Goal: Find specific page/section: Find specific page/section

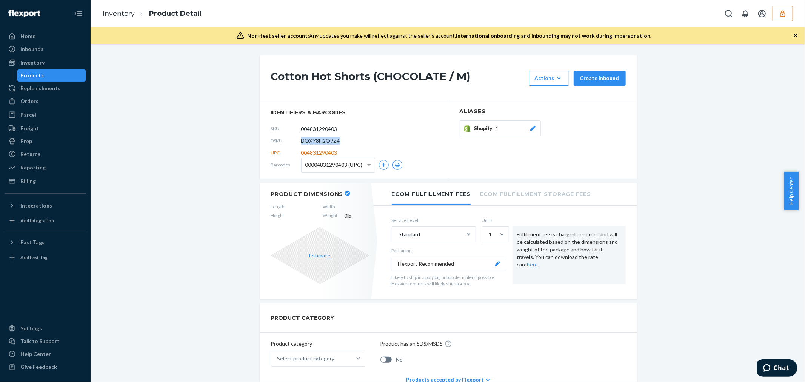
click at [789, 17] on button "button" at bounding box center [782, 13] width 20 height 15
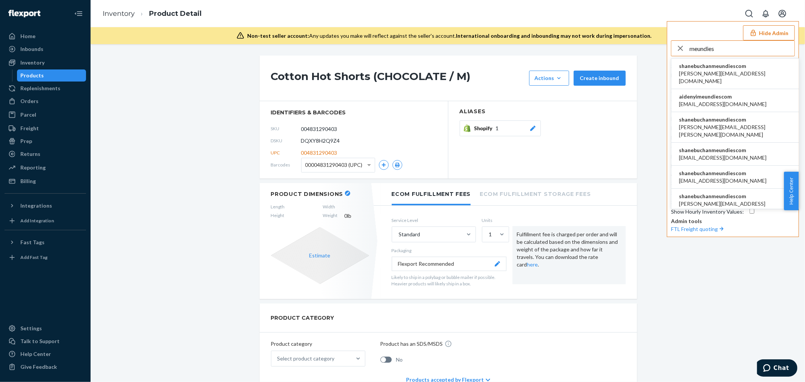
type input "meundies"
click at [731, 74] on span "[PERSON_NAME][EMAIL_ADDRESS][DOMAIN_NAME]" at bounding box center [735, 77] width 112 height 15
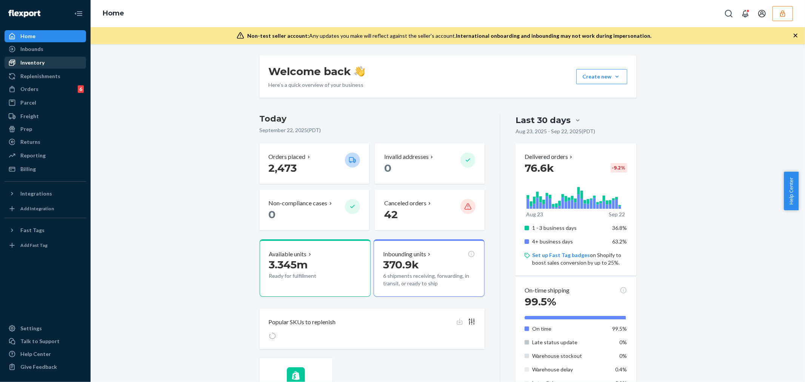
drag, startPoint x: 42, startPoint y: 66, endPoint x: 55, endPoint y: 61, distance: 14.0
click at [42, 66] on div "Inventory" at bounding box center [32, 63] width 24 height 8
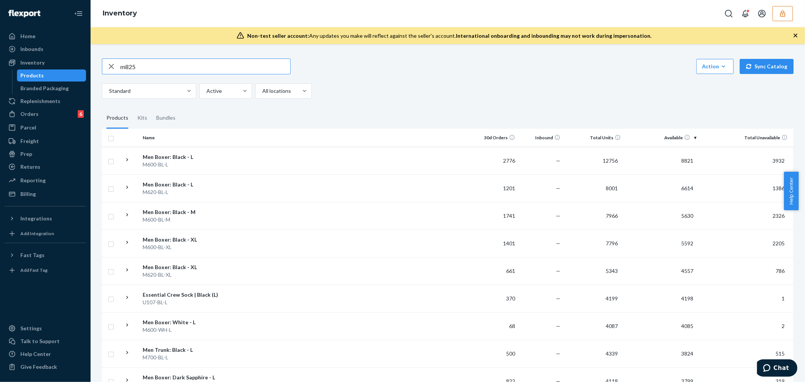
type input "m825"
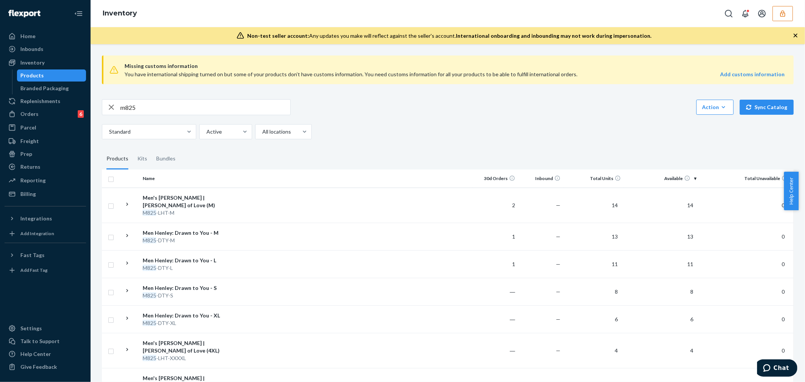
click at [119, 108] on div "button" at bounding box center [111, 107] width 18 height 15
click at [132, 104] on input "text" at bounding box center [205, 107] width 170 height 15
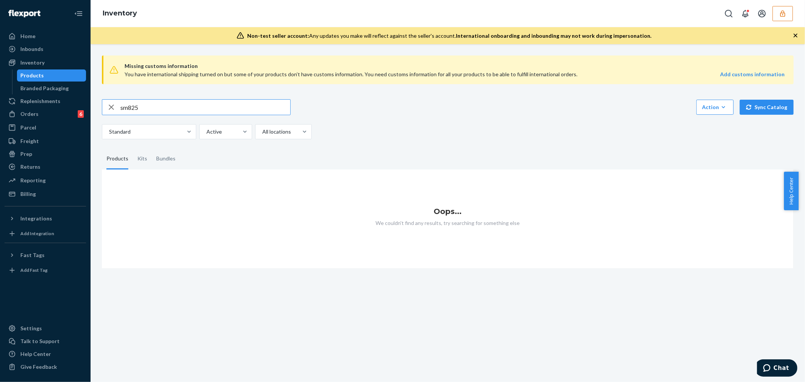
click at [125, 107] on input "sm825" at bounding box center [205, 107] width 170 height 15
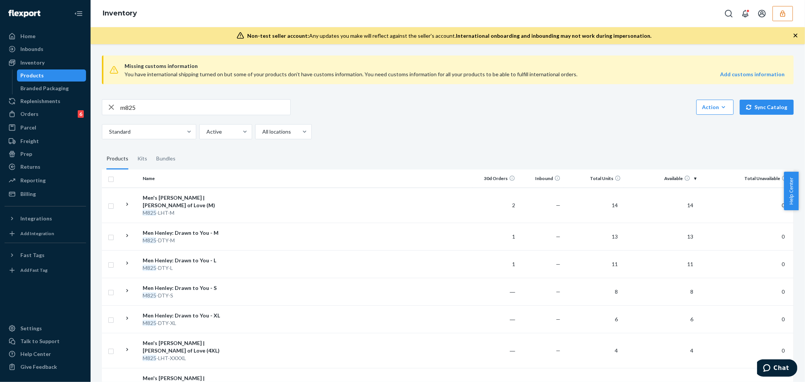
click at [148, 104] on input "m825" at bounding box center [205, 107] width 170 height 15
type input "jaws"
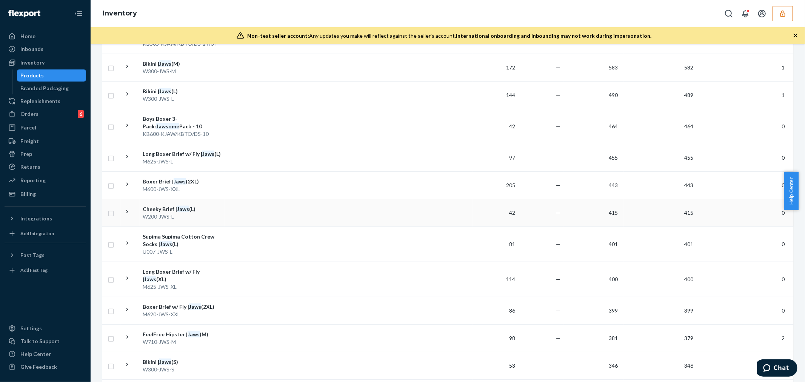
scroll to position [587, 0]
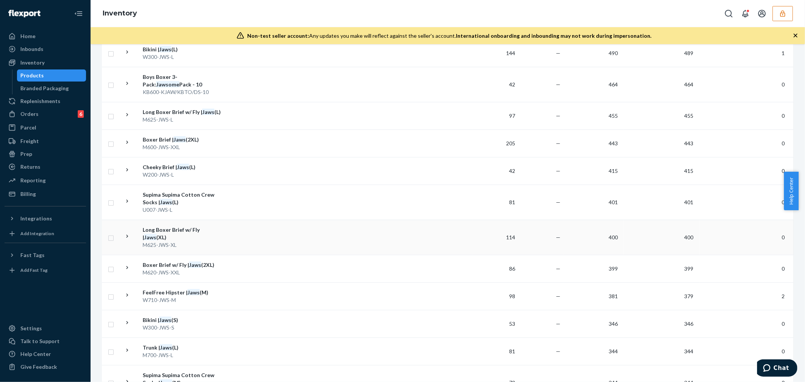
click at [182, 240] on div "Long Boxer Brief w/ Fly | Jaws (XL)" at bounding box center [182, 233] width 79 height 15
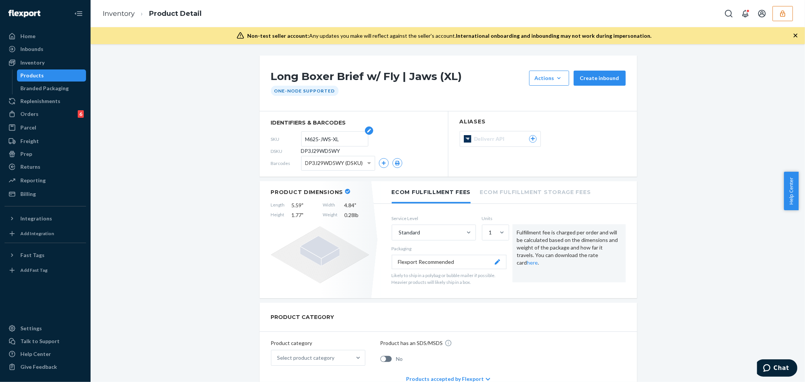
click at [317, 141] on input "M625-JWS-XL" at bounding box center [334, 139] width 59 height 14
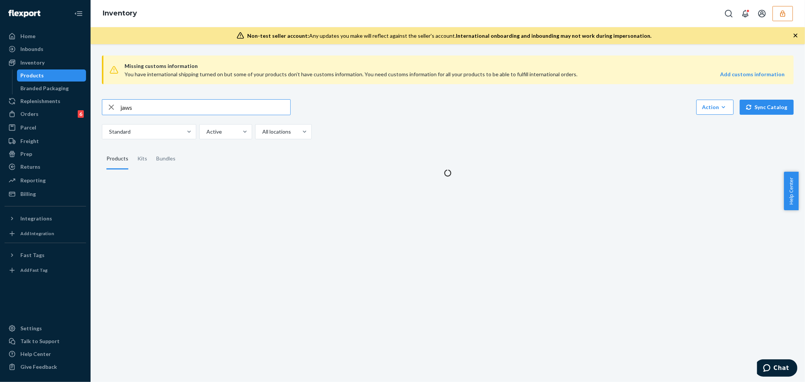
click at [160, 108] on input "jaws" at bounding box center [205, 107] width 170 height 15
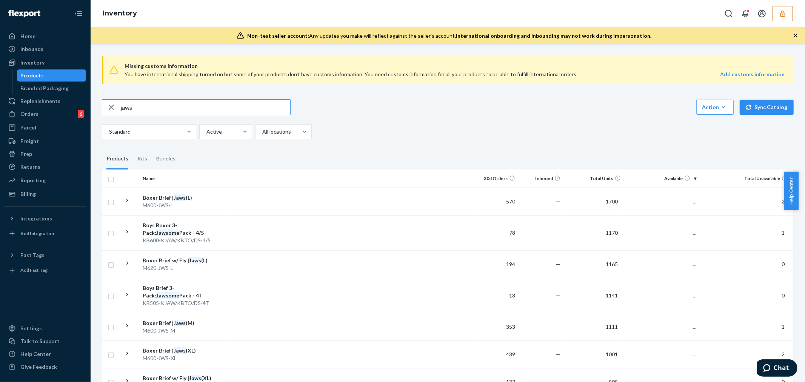
click at [160, 108] on input "jaws" at bounding box center [205, 107] width 170 height 15
type input "M625-JWS-M"
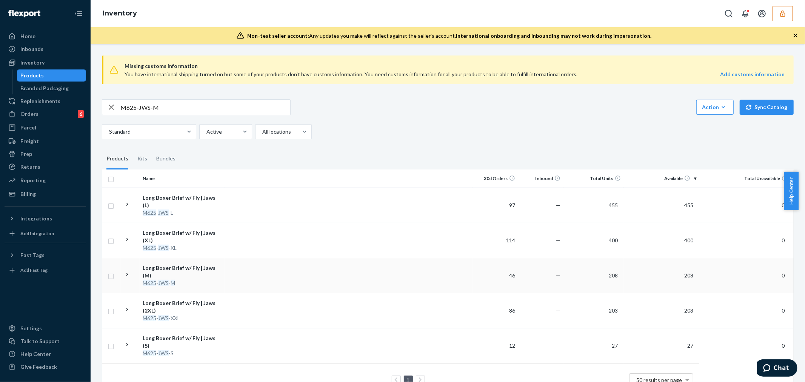
click at [237, 262] on td at bounding box center [349, 275] width 248 height 35
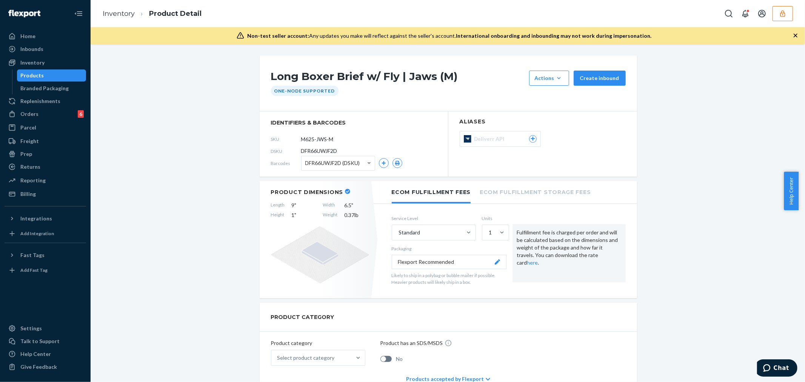
click at [328, 153] on span "DFR66UWJF2D" at bounding box center [319, 151] width 36 height 8
copy span "DFR66UWJF2D"
click at [33, 62] on div "Inventory" at bounding box center [32, 63] width 24 height 8
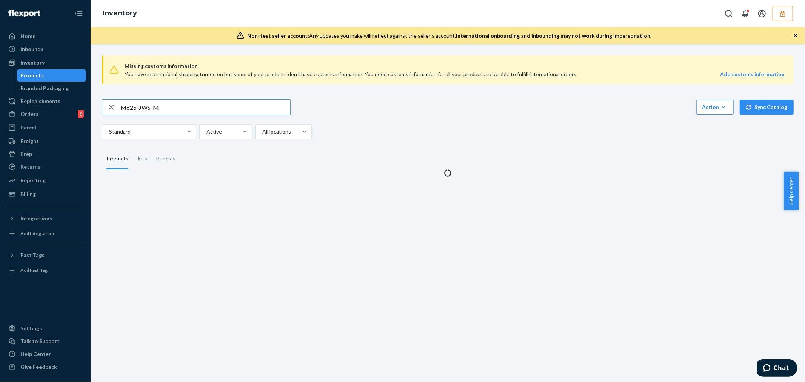
click at [153, 110] on input "M625-JWS-M" at bounding box center [205, 107] width 170 height 15
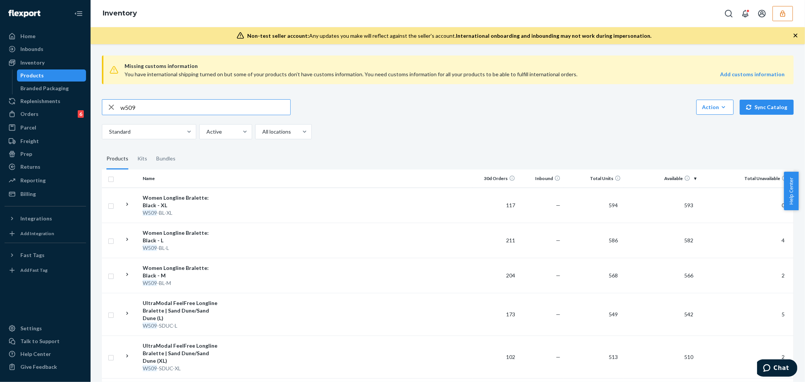
click at [177, 108] on input "w509" at bounding box center [205, 107] width 170 height 15
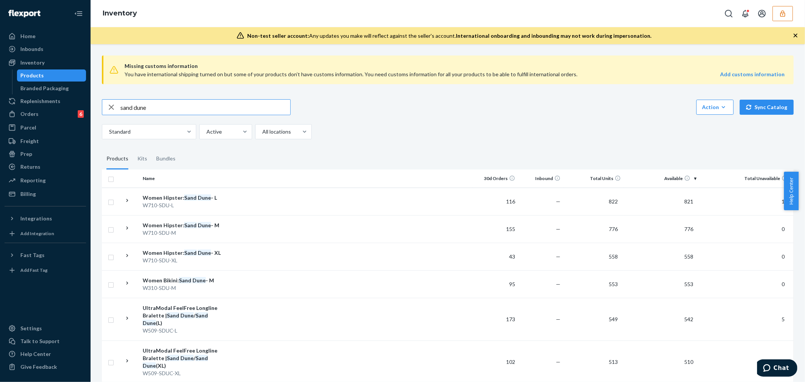
click at [171, 107] on input "sand dune" at bounding box center [205, 107] width 170 height 15
paste input "w509-sdu-xxl"
type input "w509-sdu-xxl"
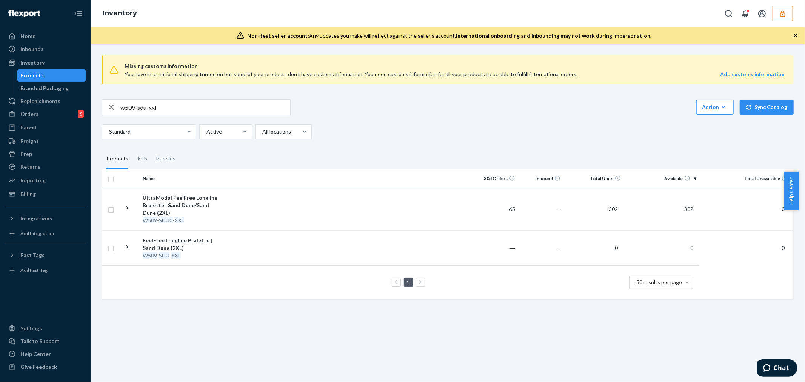
click at [259, 205] on td at bounding box center [349, 209] width 248 height 43
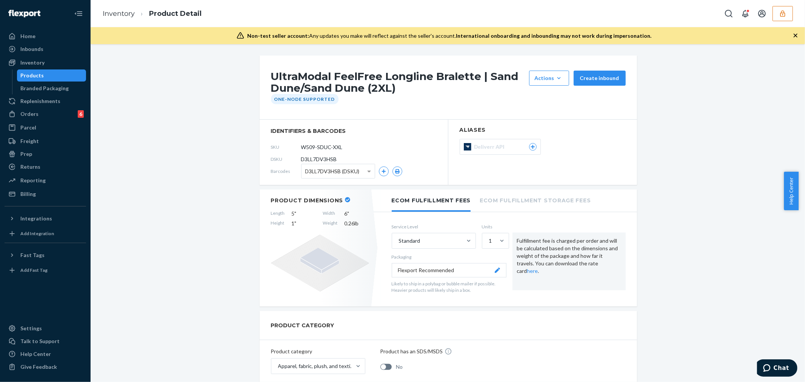
click at [322, 160] on span "D3LL7DV3HSB" at bounding box center [319, 159] width 36 height 8
copy span "D3LL7DV3HSB"
click at [793, 14] on button "button" at bounding box center [782, 13] width 20 height 15
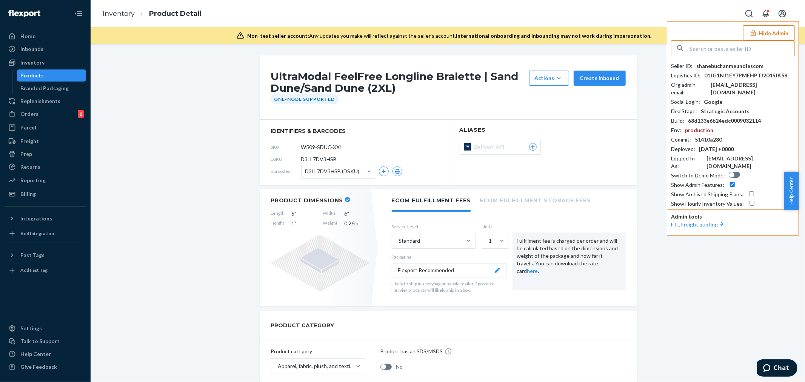
click at [743, 48] on input "text" at bounding box center [741, 48] width 105 height 15
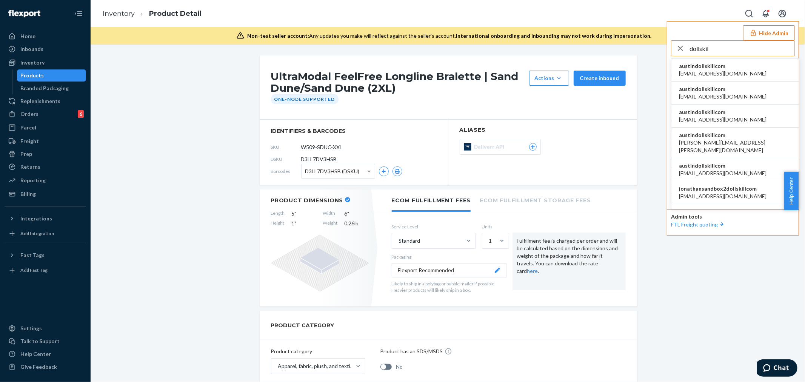
type input "dollskil"
click at [722, 71] on span "alyssa@dollskill.com" at bounding box center [723, 74] width 88 height 8
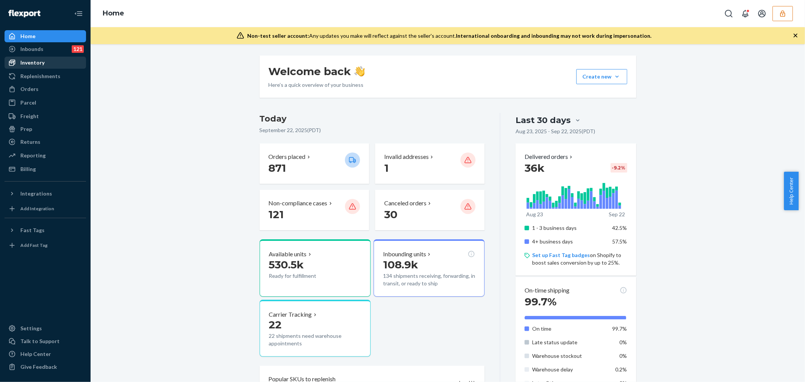
click at [26, 65] on div "Inventory" at bounding box center [32, 63] width 24 height 8
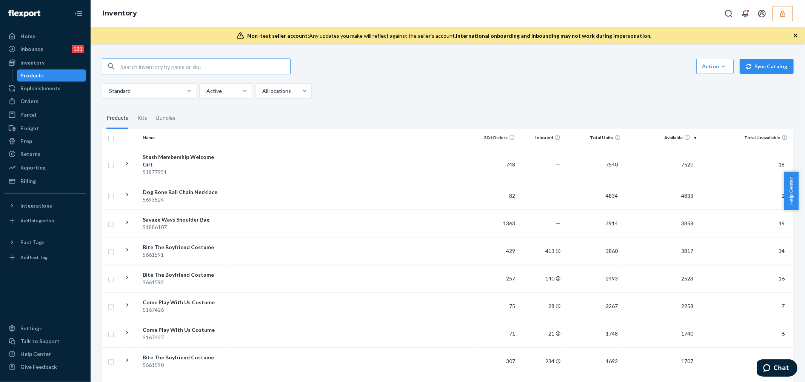
click at [202, 70] on input "text" at bounding box center [205, 66] width 170 height 15
type input "Neon Nocturnal Boot Covers"
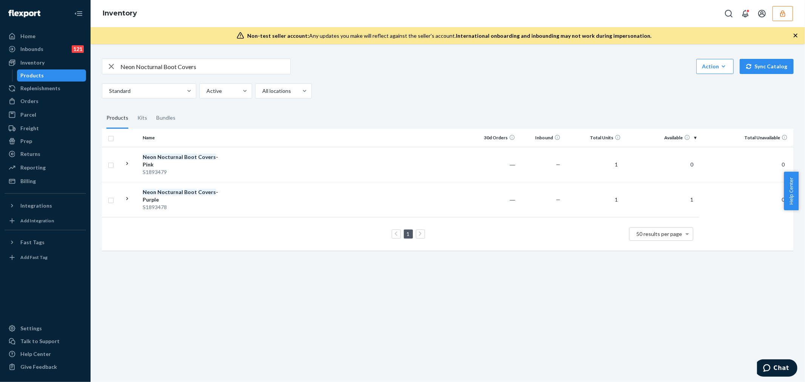
click at [155, 65] on input "Neon Nocturnal Boot Covers" at bounding box center [205, 66] width 170 height 15
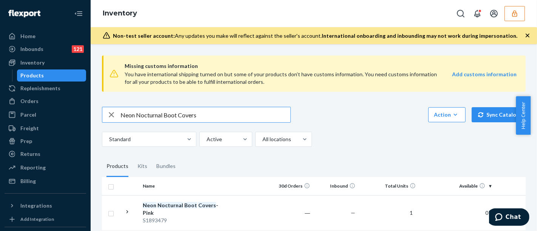
scroll to position [81, 0]
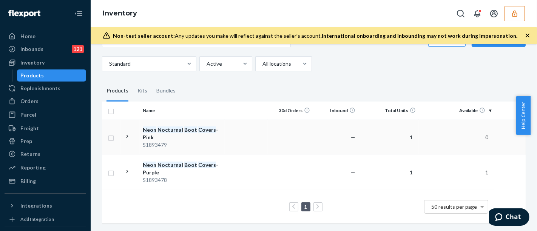
click at [203, 141] on div "S1893479" at bounding box center [182, 145] width 79 height 8
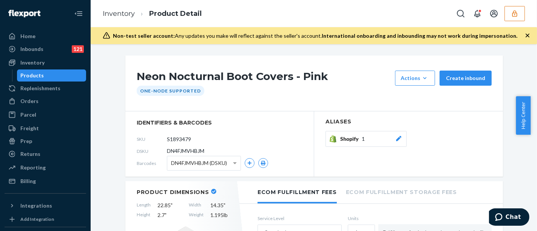
click at [190, 151] on span "DN4FJMVHBJM" at bounding box center [185, 151] width 37 height 8
copy span "DN4FJMVHBJM"
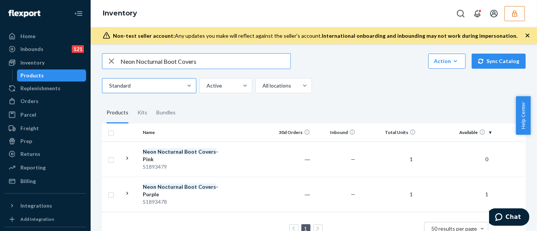
scroll to position [54, 0]
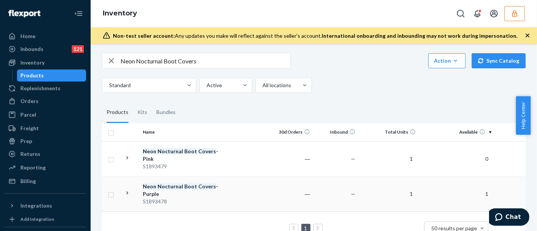
click at [207, 200] on div "S1893478" at bounding box center [182, 202] width 79 height 8
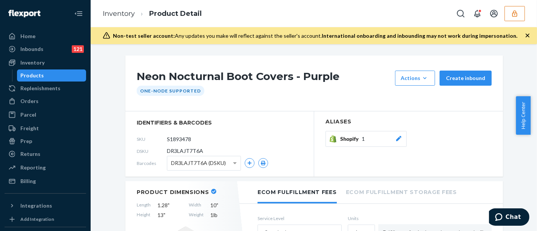
click at [183, 147] on span "DR3LAJT7T6A" at bounding box center [185, 151] width 36 height 8
copy span "DR3LAJT7T6A"
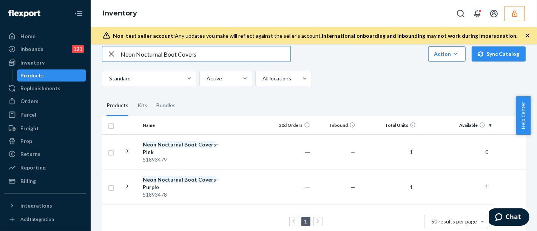
scroll to position [62, 0]
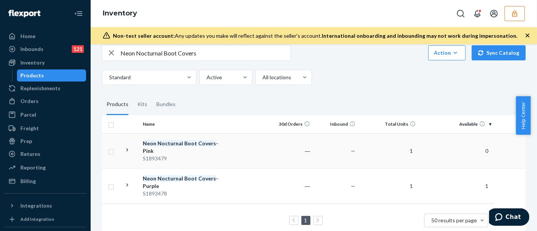
click at [193, 145] on div "Neon Nocturnal Boot Covers - Pink" at bounding box center [182, 147] width 79 height 15
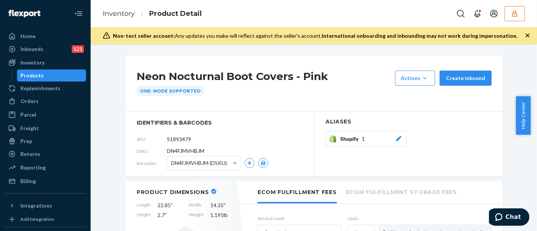
click at [200, 150] on span "DN4FJMVHBJM" at bounding box center [185, 151] width 37 height 8
click at [180, 150] on span "DN4FJMVHBJM" at bounding box center [185, 151] width 37 height 8
copy section "DN4FJMVHBJM"
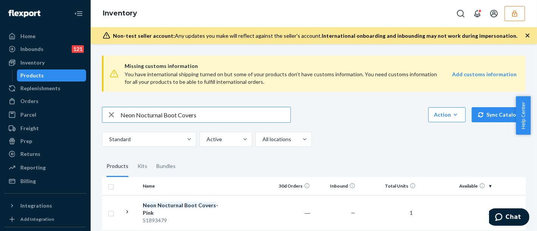
click at [179, 116] on input "Neon Nocturnal Boot Covers" at bounding box center [205, 114] width 170 height 15
type input "Fader Thermal Maxi Skirt"
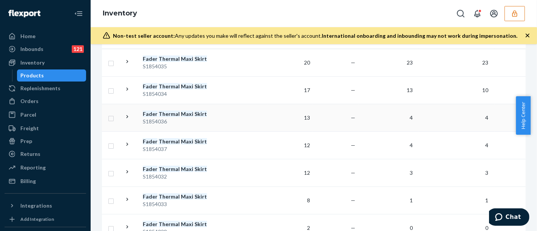
scroll to position [146, 0]
click at [198, 174] on div "S1854032" at bounding box center [182, 177] width 79 height 8
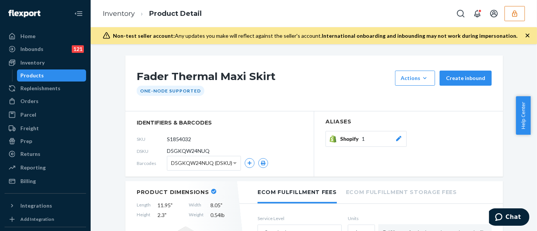
click at [196, 150] on span "D5GKQW24NUQ" at bounding box center [188, 151] width 43 height 8
copy span "D5GKQW24NUQ"
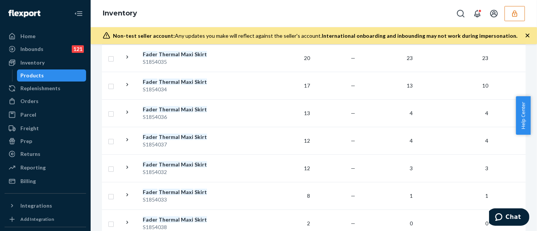
scroll to position [151, 0]
click at [199, 200] on div "S1854033" at bounding box center [182, 199] width 79 height 8
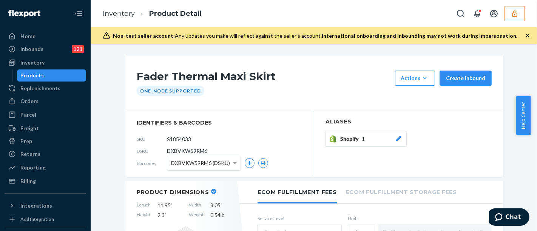
click at [198, 148] on span "DXBVKW59RM6" at bounding box center [187, 151] width 40 height 8
copy span "DXBVKW59RM6"
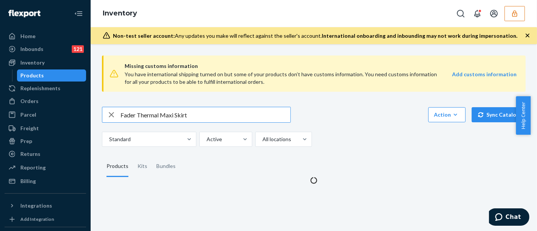
click at [165, 112] on input "Fader Thermal Maxi Skirt" at bounding box center [205, 114] width 170 height 15
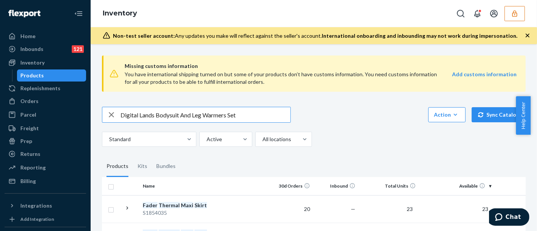
type input "Digital Lands Bodysuit And Leg Warmers Set"
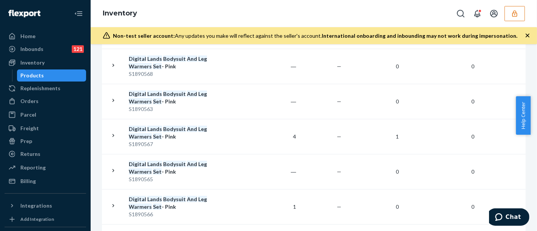
scroll to position [461, 0]
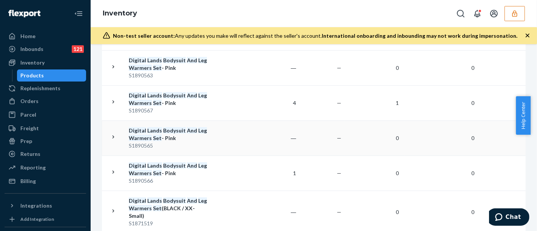
click at [205, 145] on div "S1890565" at bounding box center [168, 146] width 79 height 8
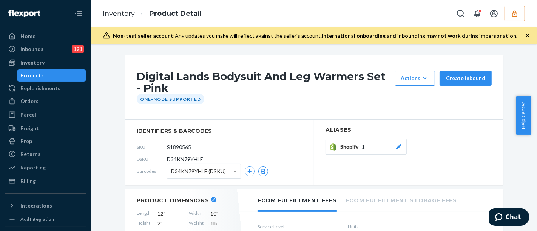
click at [188, 156] on span "D34KN79YHLE" at bounding box center [185, 159] width 36 height 8
copy section "D34KN79YHLE"
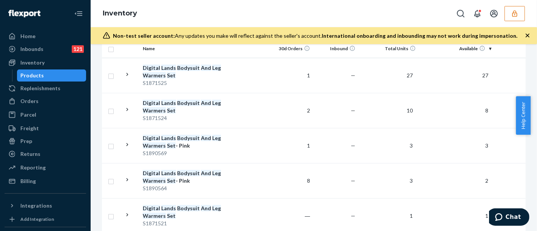
scroll to position [139, 0]
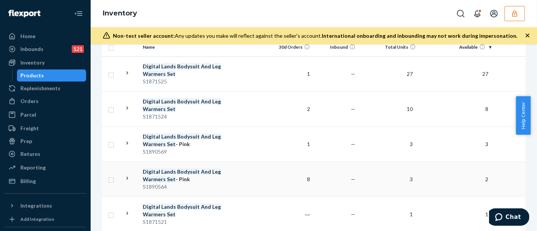
click at [238, 188] on td at bounding box center [246, 179] width 43 height 35
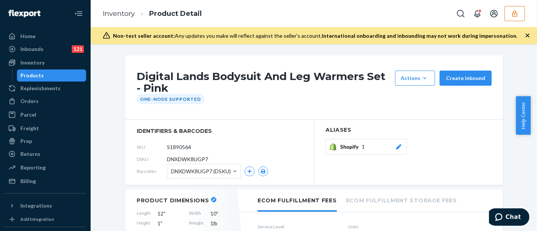
click at [194, 161] on span "DNXDWK8UGP7" at bounding box center [187, 159] width 41 height 8
copy section "DNXDWK8UGP7"
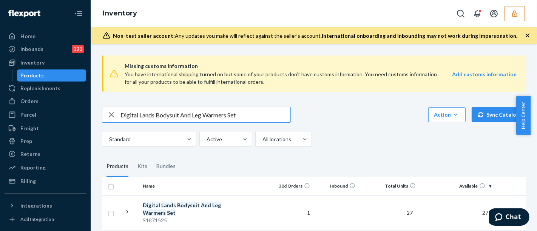
click at [174, 116] on input "Digital Lands Bodysuit And Leg Warmers Set" at bounding box center [205, 114] width 170 height 15
paste input "Fader Thermal Maxi Skir"
type input "Fader Thermal Maxi Skirt"
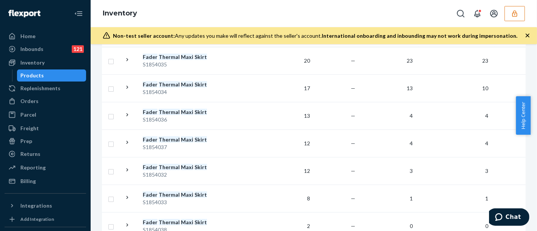
scroll to position [153, 0]
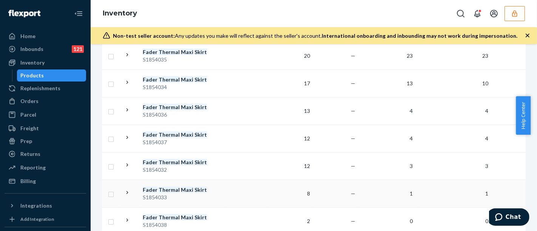
click at [191, 194] on div "S1854033" at bounding box center [182, 198] width 79 height 8
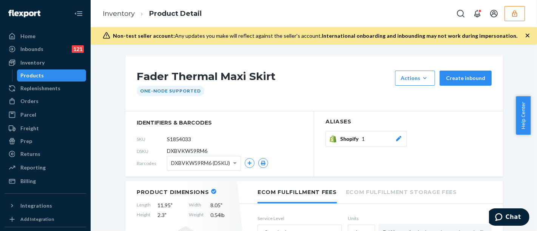
click at [169, 150] on span "DXBVKW59RM6" at bounding box center [187, 151] width 40 height 8
copy section "DXBVKW59RM6"
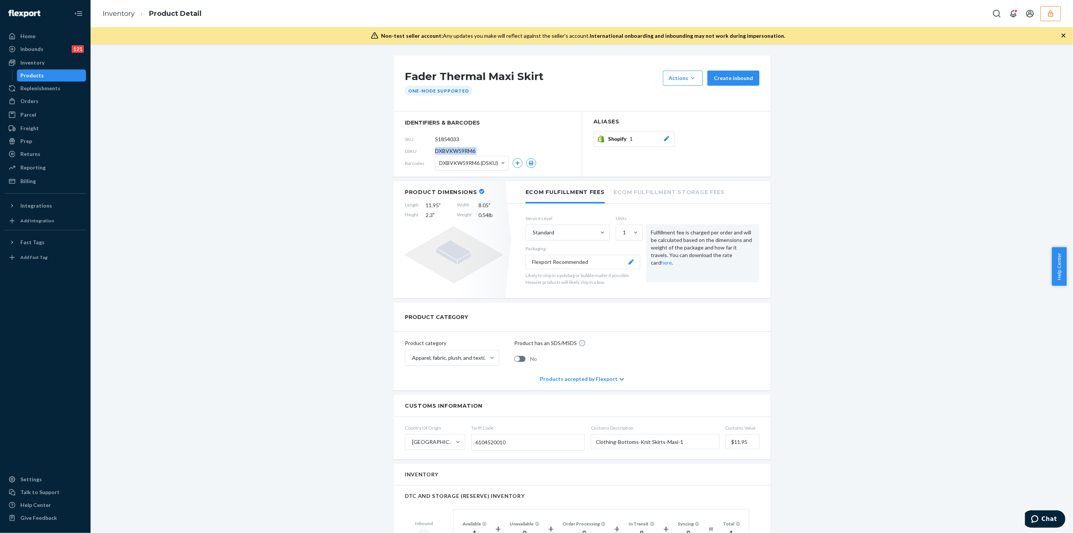
click at [798, 17] on button "button" at bounding box center [1051, 13] width 20 height 15
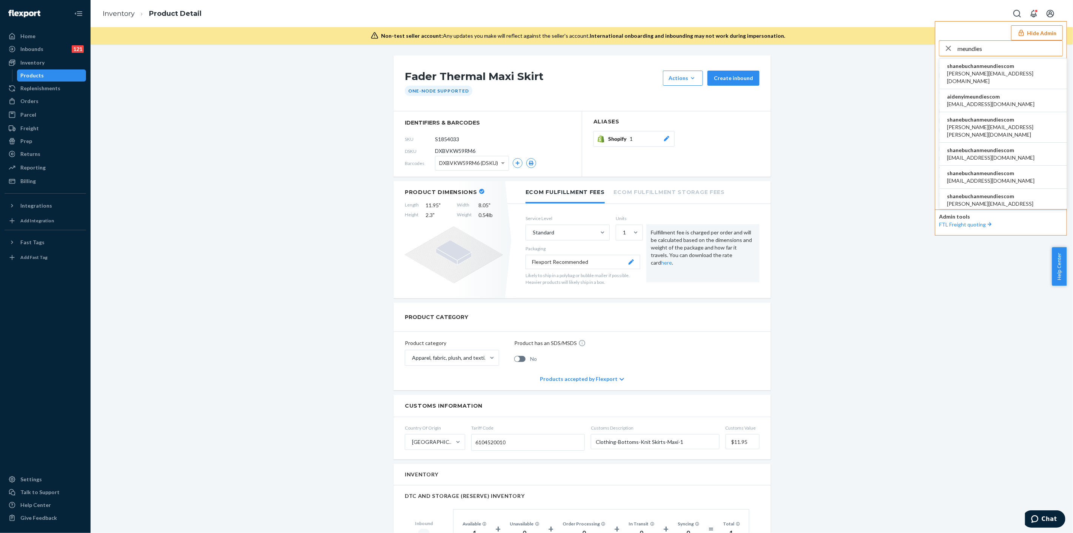
type input "meundies"
click at [798, 72] on span "[PERSON_NAME][EMAIL_ADDRESS][DOMAIN_NAME]" at bounding box center [1003, 77] width 112 height 15
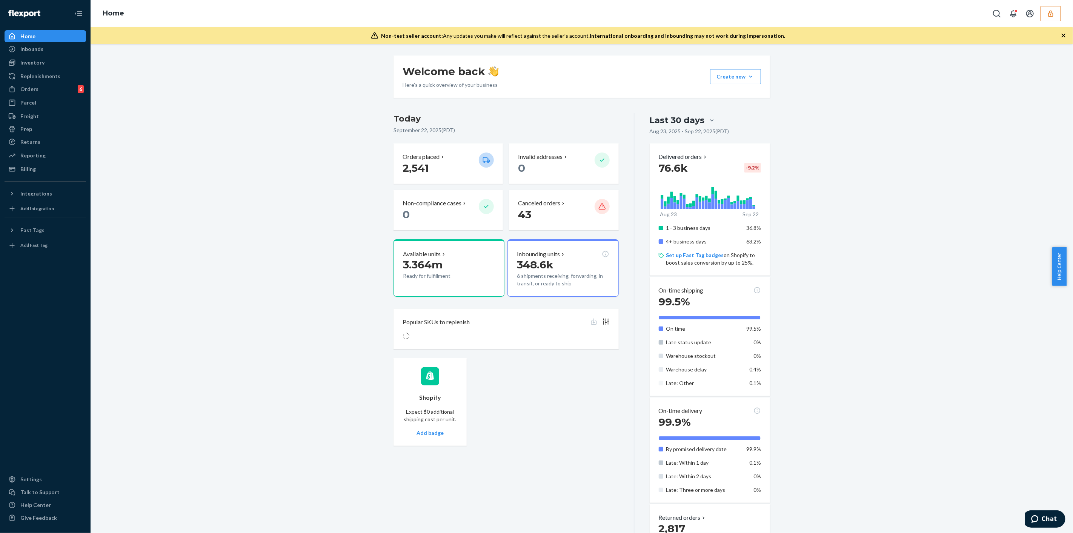
click at [46, 68] on div "Inventory" at bounding box center [45, 62] width 80 height 11
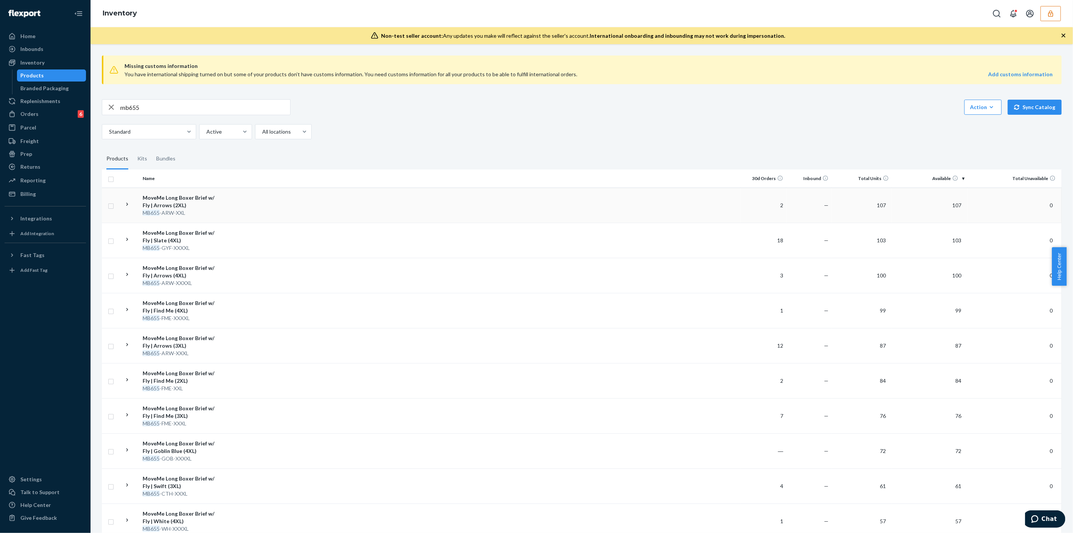
drag, startPoint x: 356, startPoint y: 192, endPoint x: 355, endPoint y: 208, distance: 15.9
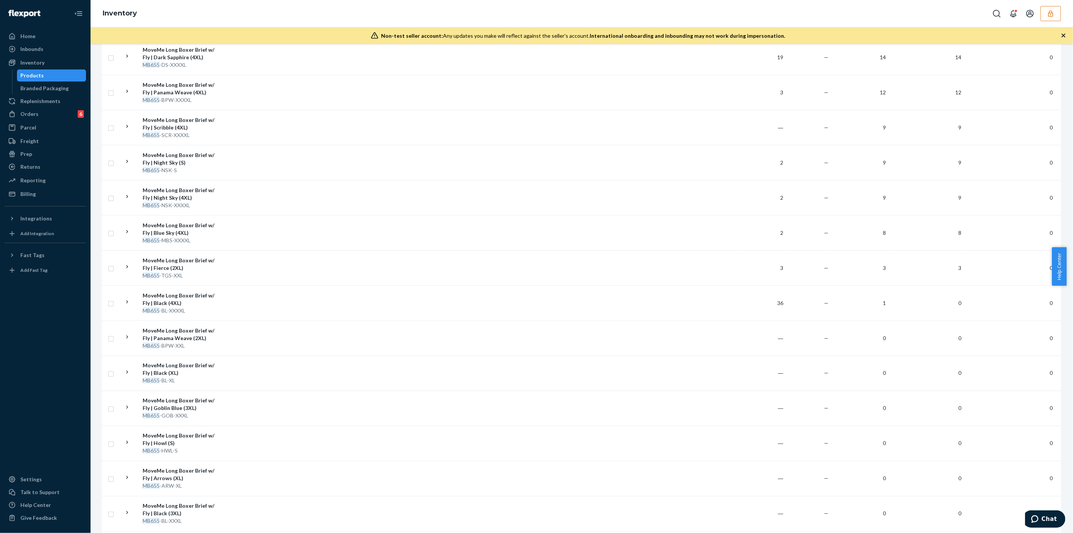
scroll to position [1451, 0]
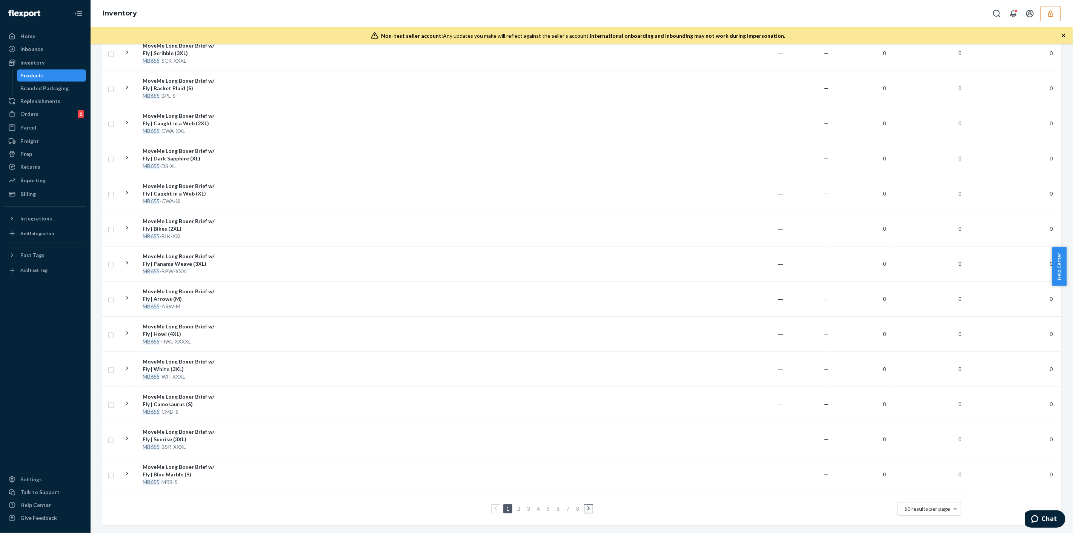
drag, startPoint x: 373, startPoint y: 497, endPoint x: 374, endPoint y: 488, distance: 9.9
drag, startPoint x: 361, startPoint y: 366, endPoint x: 369, endPoint y: 179, distance: 187.0
click at [519, 505] on link "2" at bounding box center [519, 508] width 6 height 6
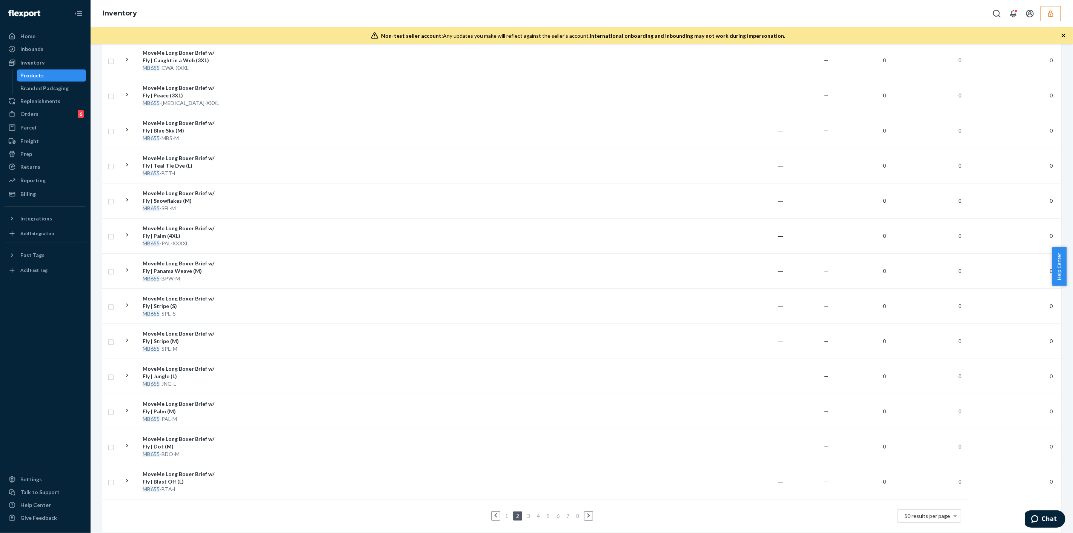
click at [526, 512] on link "3" at bounding box center [529, 515] width 6 height 6
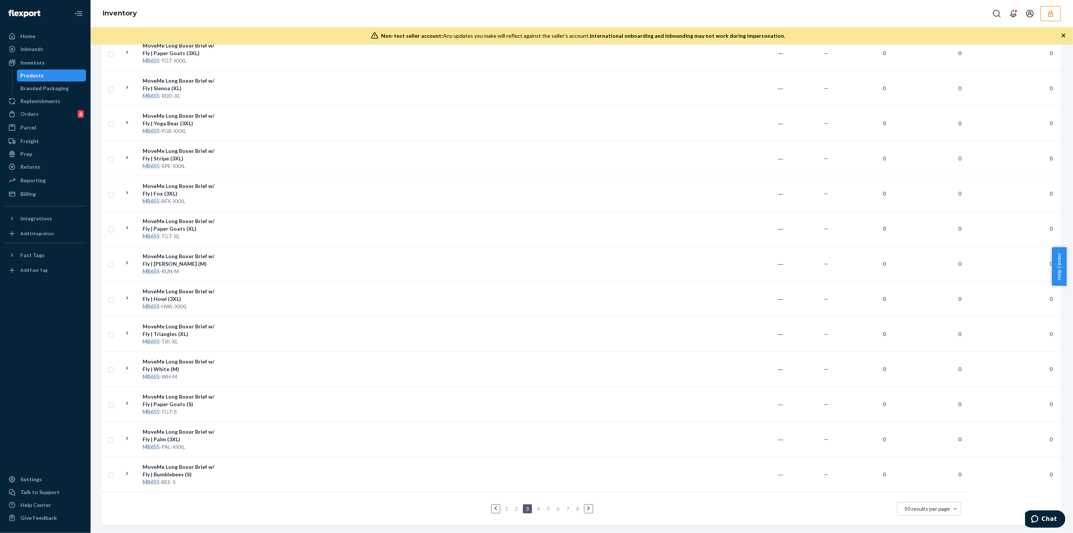
click at [531, 504] on ul "1 2 3 4 5 6 7 8" at bounding box center [535, 508] width 120 height 9
click at [536, 505] on link "4" at bounding box center [539, 508] width 6 height 6
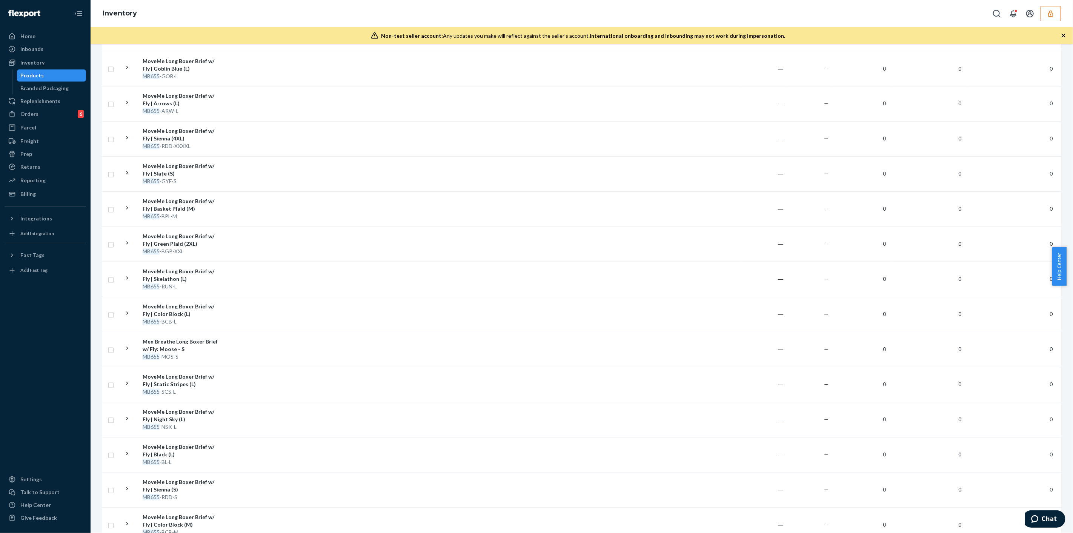
scroll to position [0, 0]
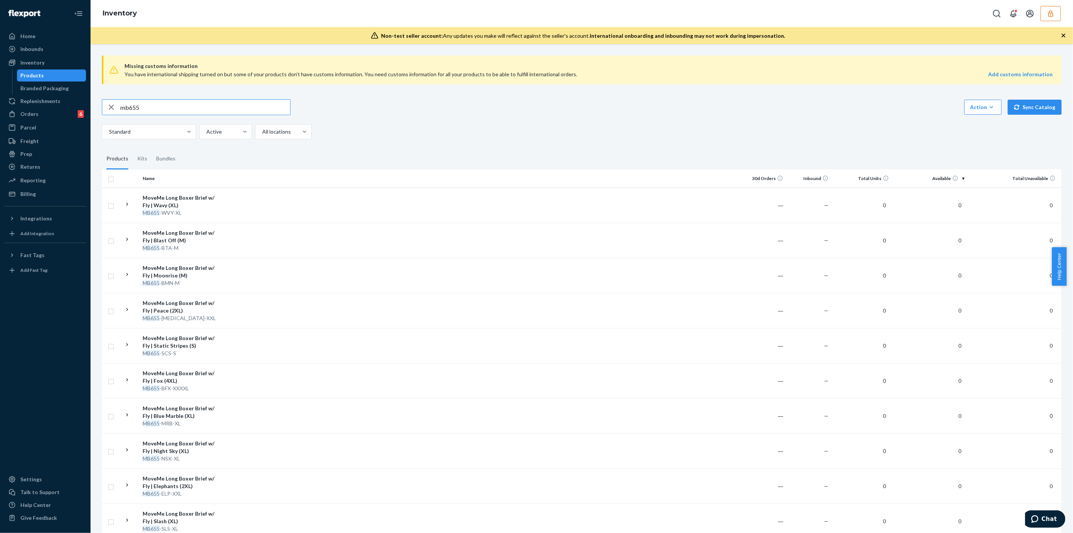
click at [257, 110] on input "mb655" at bounding box center [205, 107] width 170 height 15
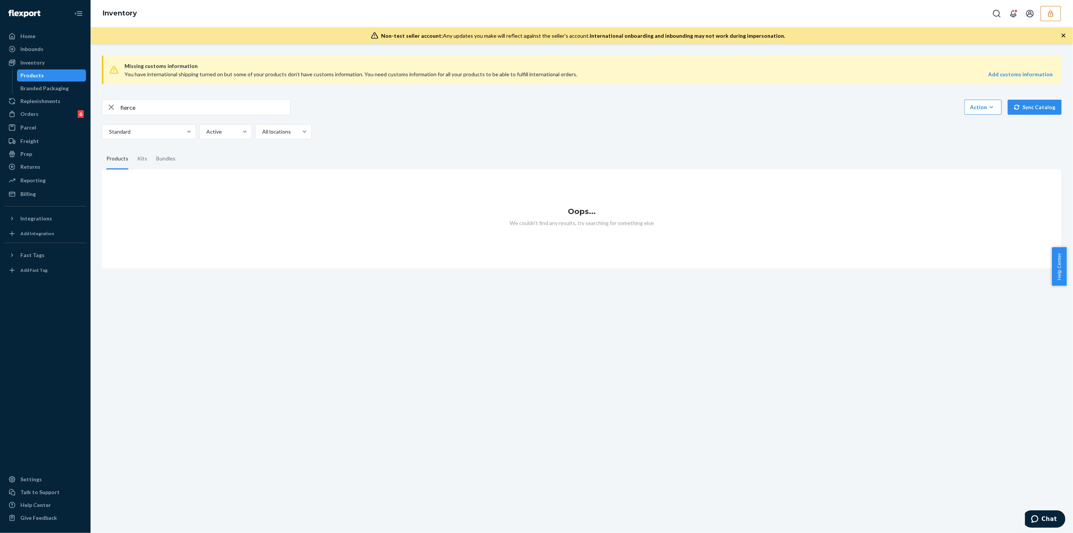
click at [257, 110] on input "fierce" at bounding box center [205, 107] width 170 height 15
click at [239, 106] on input "fierce" at bounding box center [205, 107] width 170 height 15
click at [239, 106] on input "fiercesw" at bounding box center [205, 107] width 170 height 15
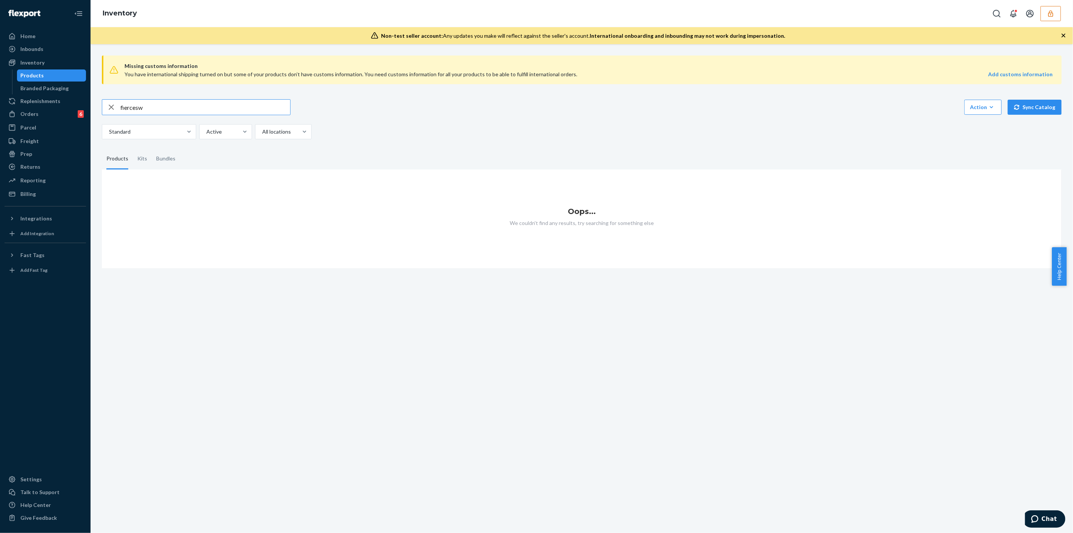
click at [239, 106] on input "fiercesw" at bounding box center [205, 107] width 170 height 15
type input "swift"
click at [239, 106] on input "swift" at bounding box center [205, 107] width 170 height 15
click at [111, 108] on icon "button" at bounding box center [111, 107] width 9 height 15
click at [143, 108] on input "text" at bounding box center [205, 107] width 170 height 15
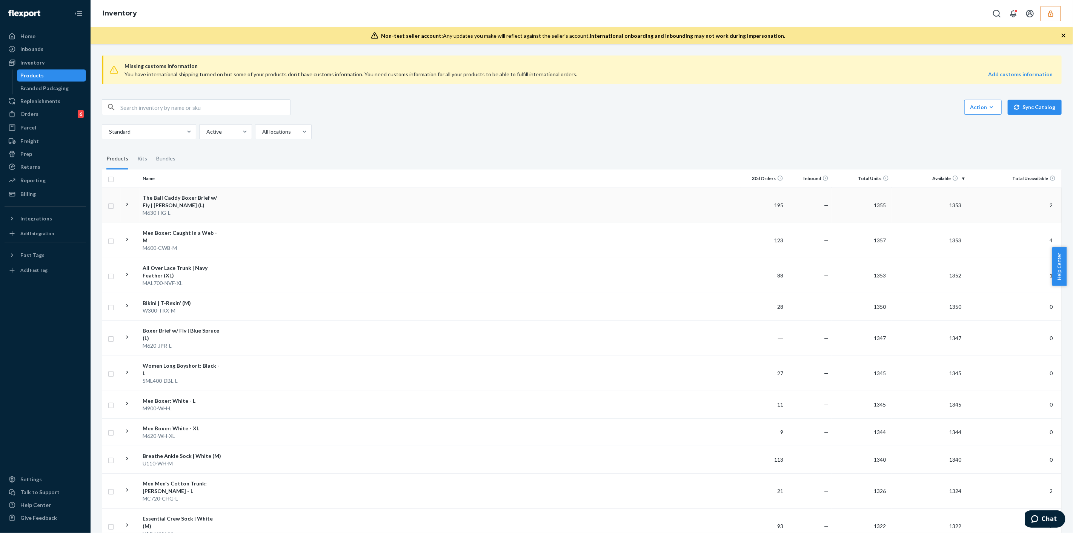
drag, startPoint x: 451, startPoint y: 183, endPoint x: 449, endPoint y: 211, distance: 27.6
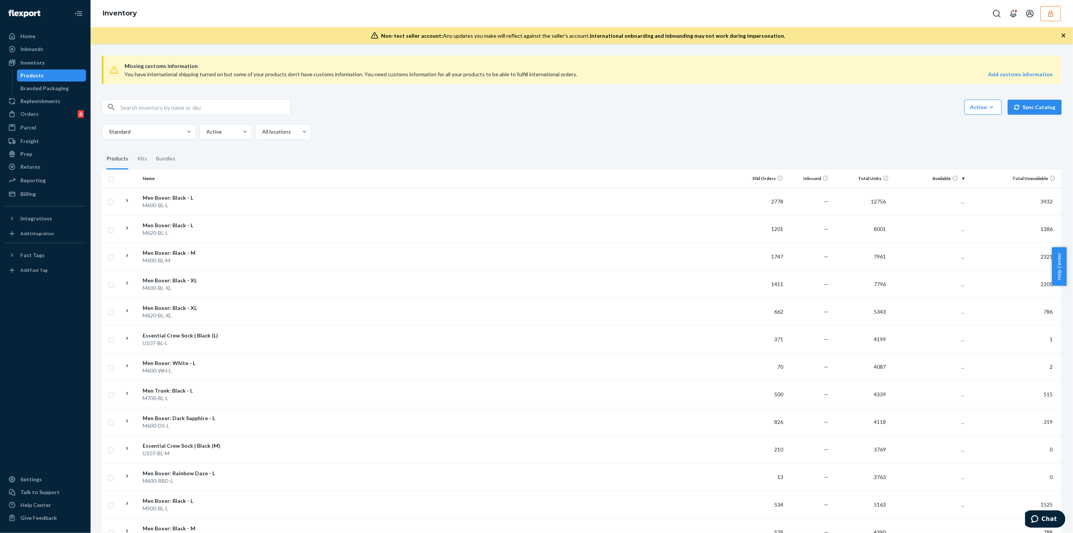
click at [205, 108] on input "text" at bounding box center [205, 107] width 170 height 15
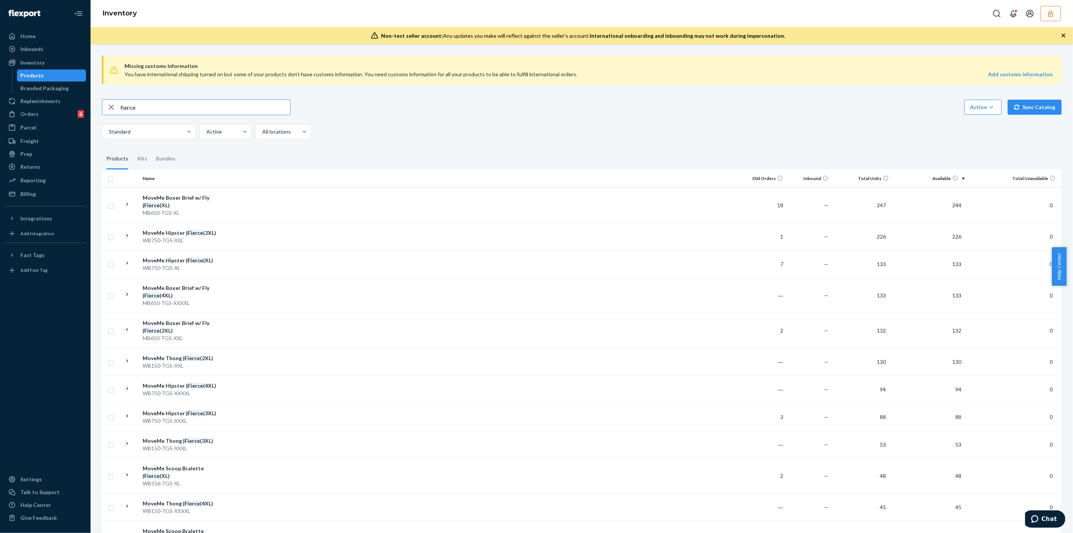
click at [165, 107] on input "fierce" at bounding box center [205, 107] width 170 height 15
click at [164, 107] on input "fierce" at bounding box center [205, 107] width 170 height 15
type input "mb655-tgs-xxxl"
